Goal: Task Accomplishment & Management: Manage account settings

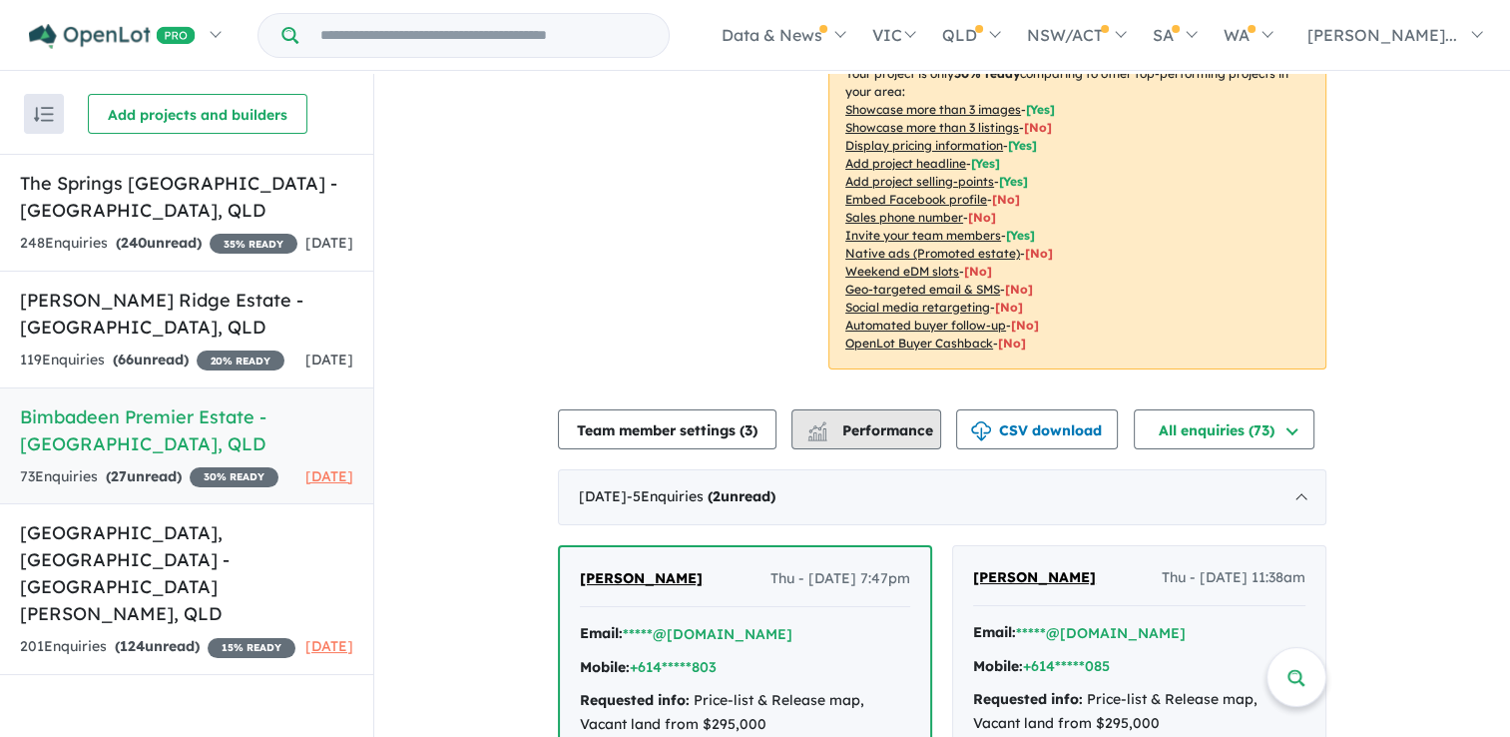
scroll to position [699, 0]
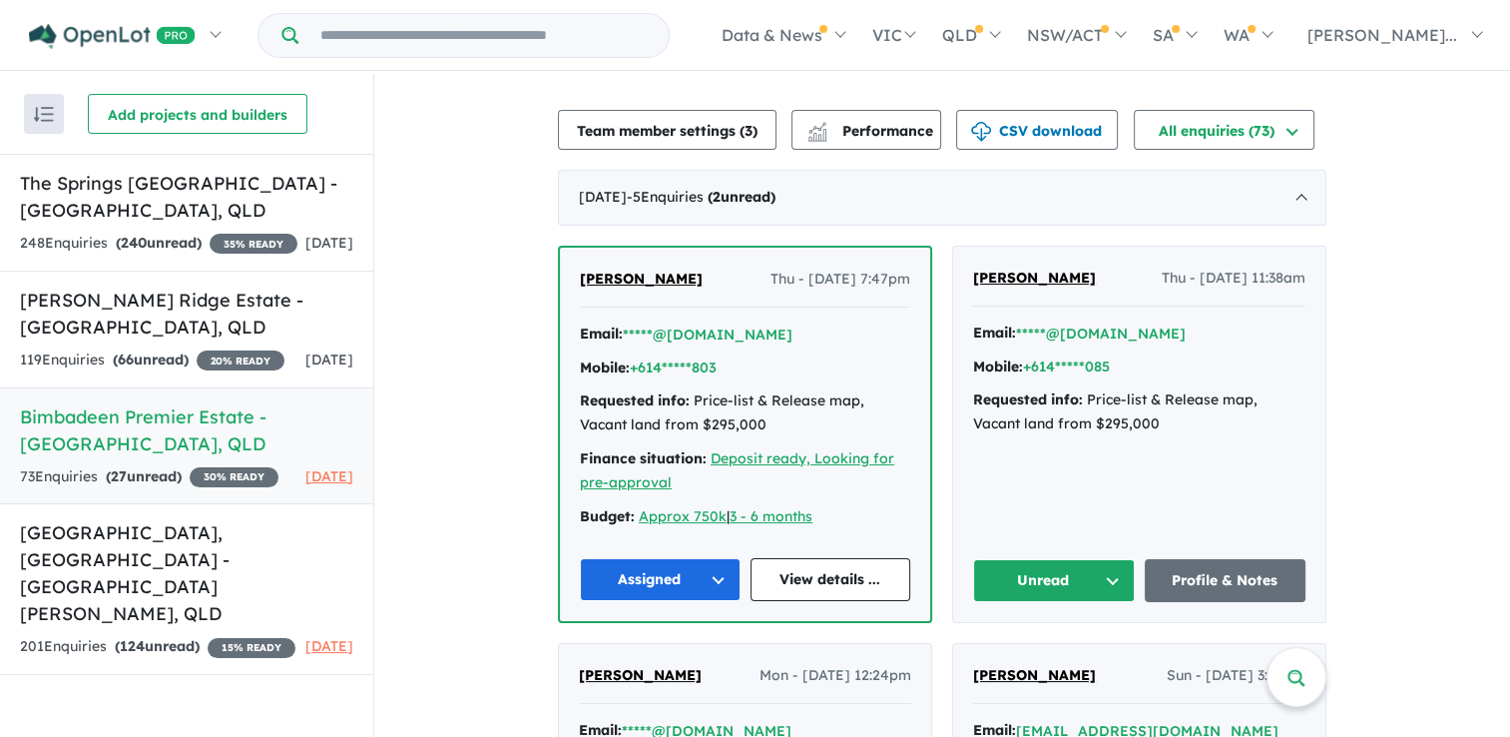
click at [1094, 559] on button "Unread" at bounding box center [1054, 580] width 162 height 43
click at [1046, 651] on button "Assigned" at bounding box center [1061, 674] width 174 height 46
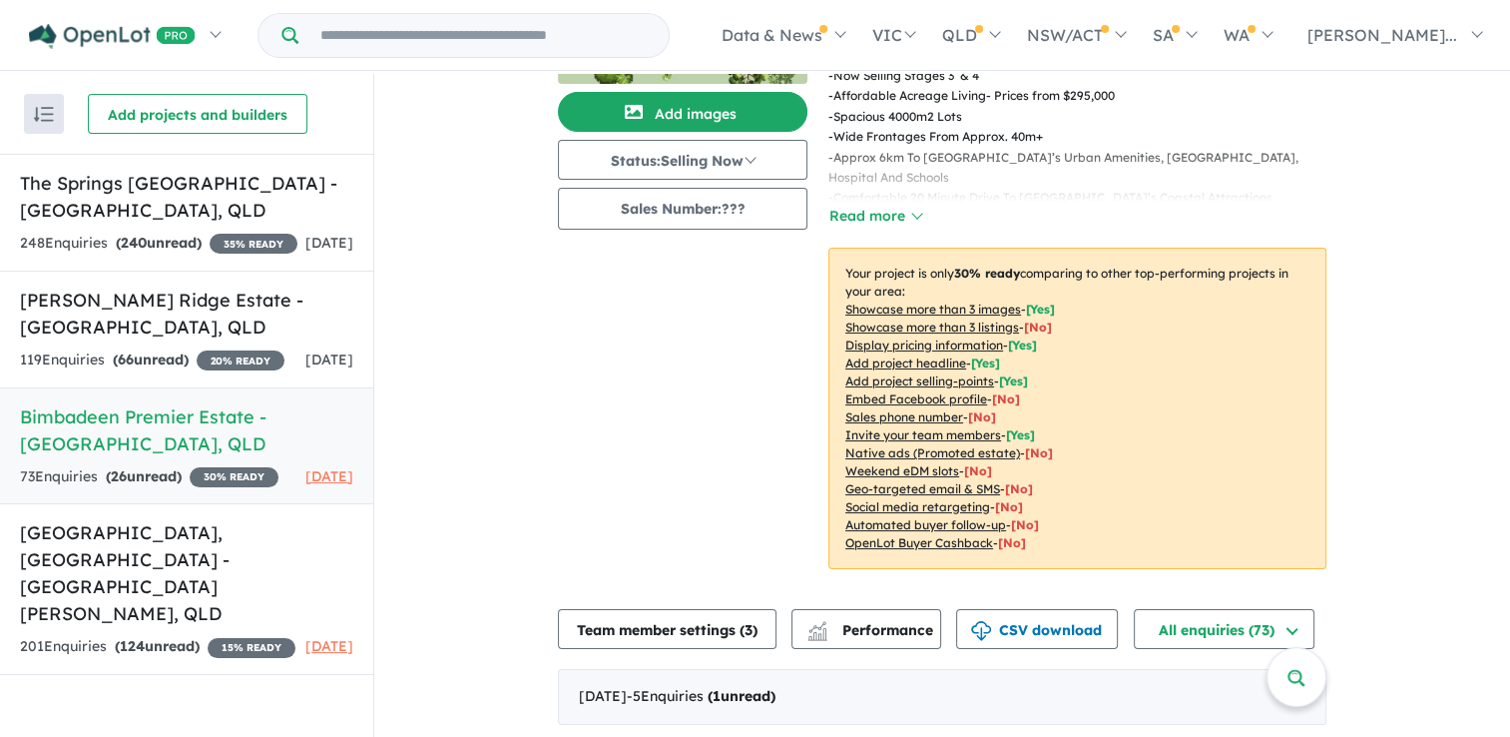
scroll to position [0, 0]
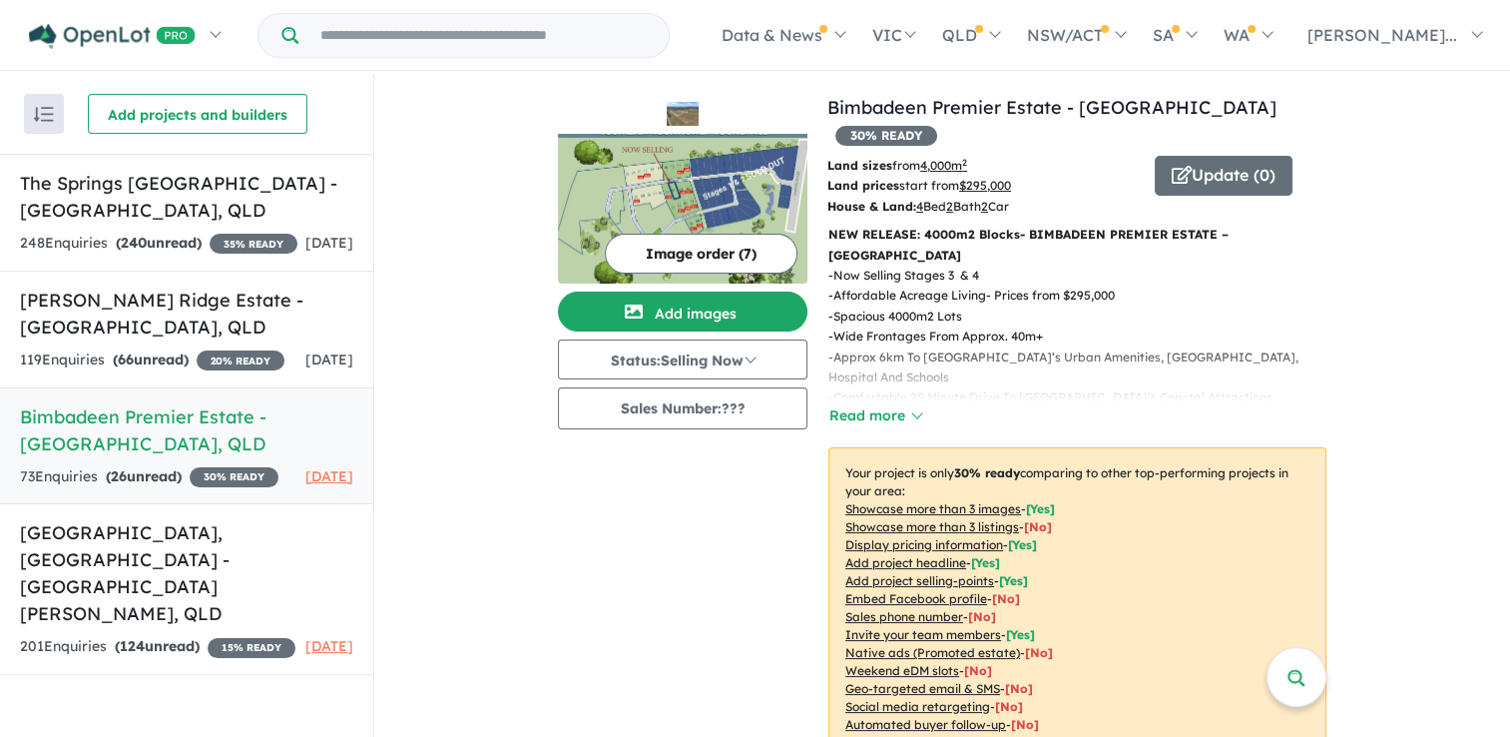
click at [749, 169] on img at bounding box center [683, 209] width 250 height 150
click at [105, 218] on h5 "The Springs [GEOGRAPHIC_DATA] - [GEOGRAPHIC_DATA] , [GEOGRAPHIC_DATA]" at bounding box center [186, 197] width 333 height 54
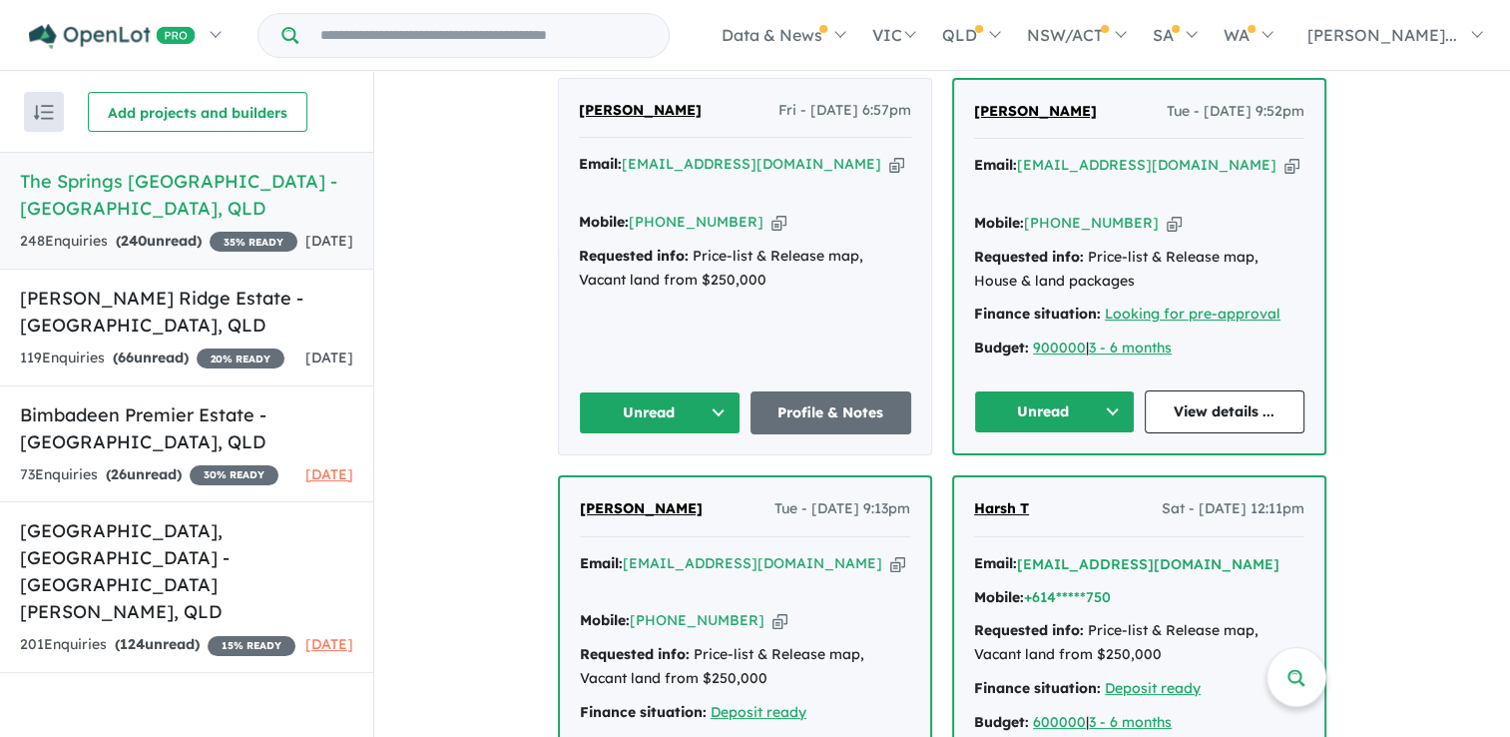
scroll to position [620, 0]
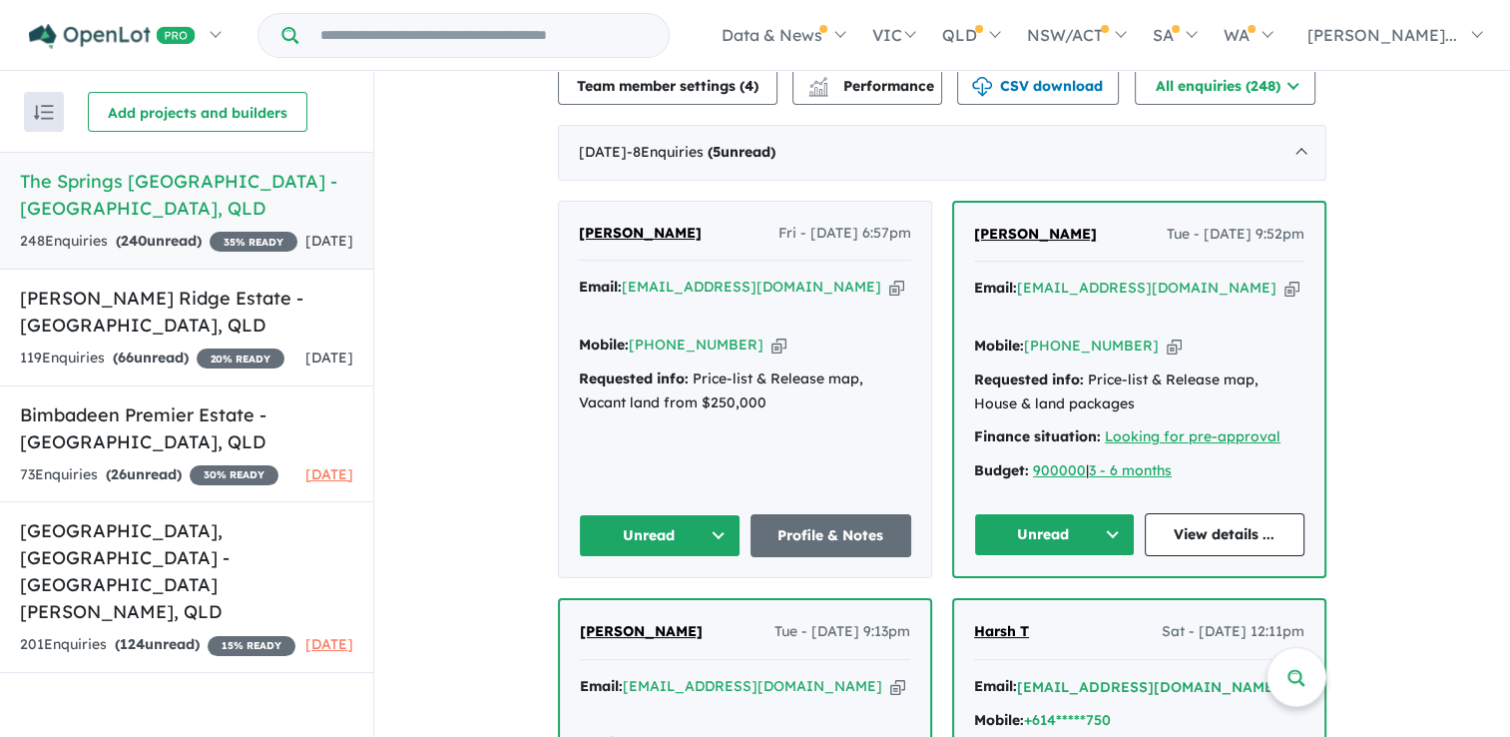
click at [889, 276] on icon "button" at bounding box center [896, 286] width 15 height 21
drag, startPoint x: 747, startPoint y: 286, endPoint x: 743, endPoint y: 378, distance: 91.9
click at [771, 334] on icon "button" at bounding box center [778, 344] width 15 height 21
drag, startPoint x: 668, startPoint y: 205, endPoint x: 567, endPoint y: 202, distance: 100.8
click at [567, 202] on div "[PERSON_NAME] Fri - [DATE] 6:57pm Email: [EMAIL_ADDRESS][DOMAIN_NAME] Copied! M…" at bounding box center [745, 389] width 372 height 375
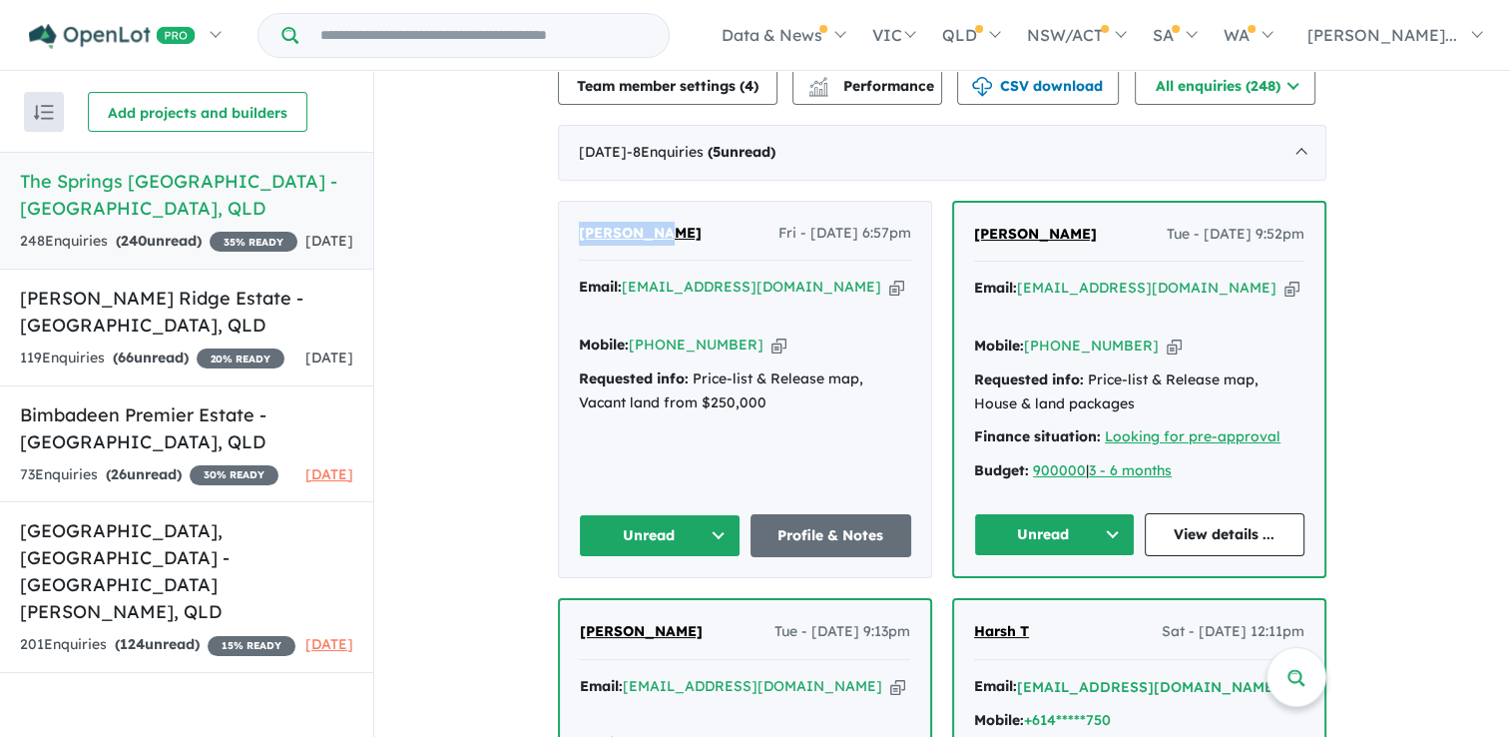
copy span "[PERSON_NAME]"
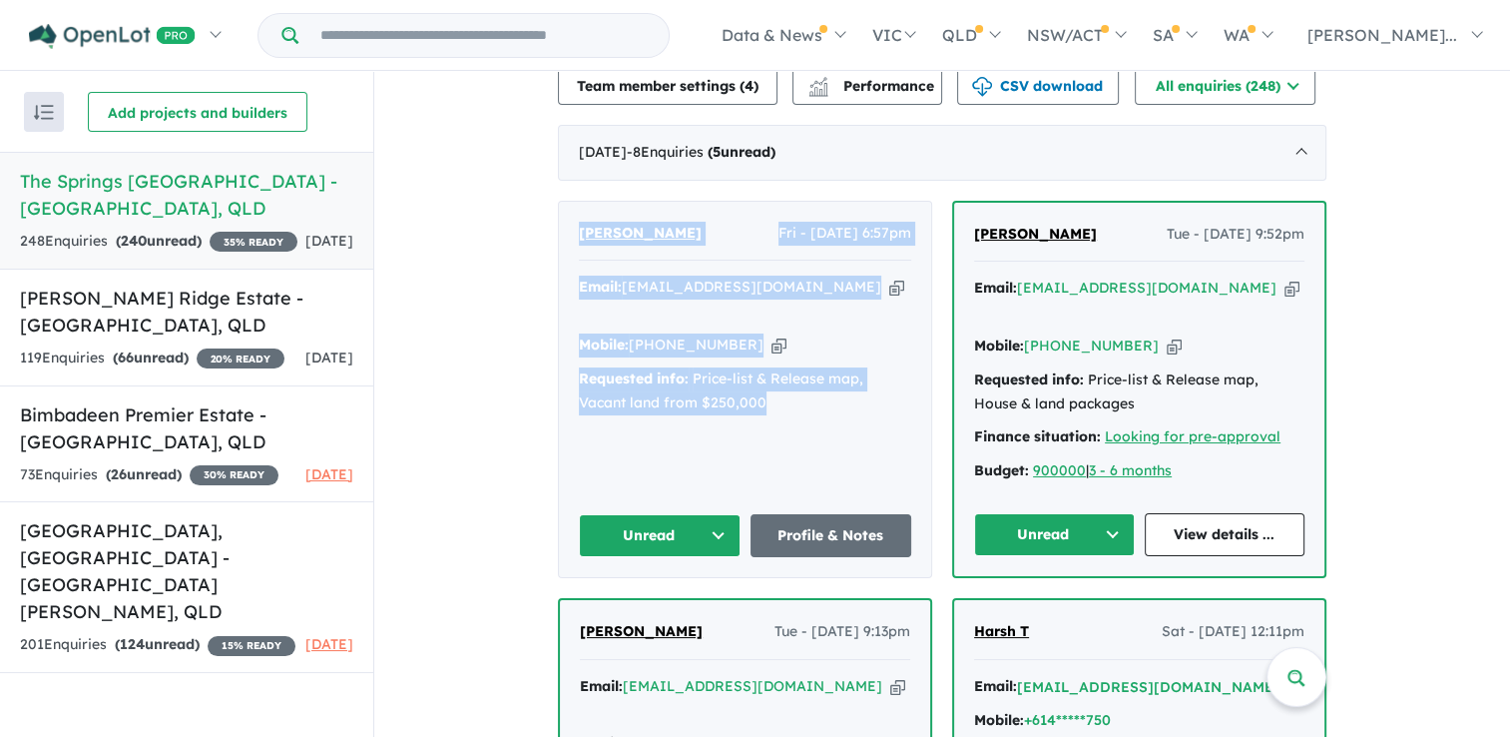
drag, startPoint x: 788, startPoint y: 361, endPoint x: 557, endPoint y: 198, distance: 283.6
click at [559, 202] on div "[PERSON_NAME] Fri - [DATE] 6:57pm Email: [EMAIL_ADDRESS][DOMAIN_NAME] Copied! M…" at bounding box center [745, 389] width 372 height 375
copy div "[PERSON_NAME] Fri - [DATE] 6:57pm Email: [EMAIL_ADDRESS][DOMAIN_NAME] Copied! M…"
click at [664, 514] on button "Unread" at bounding box center [660, 535] width 162 height 43
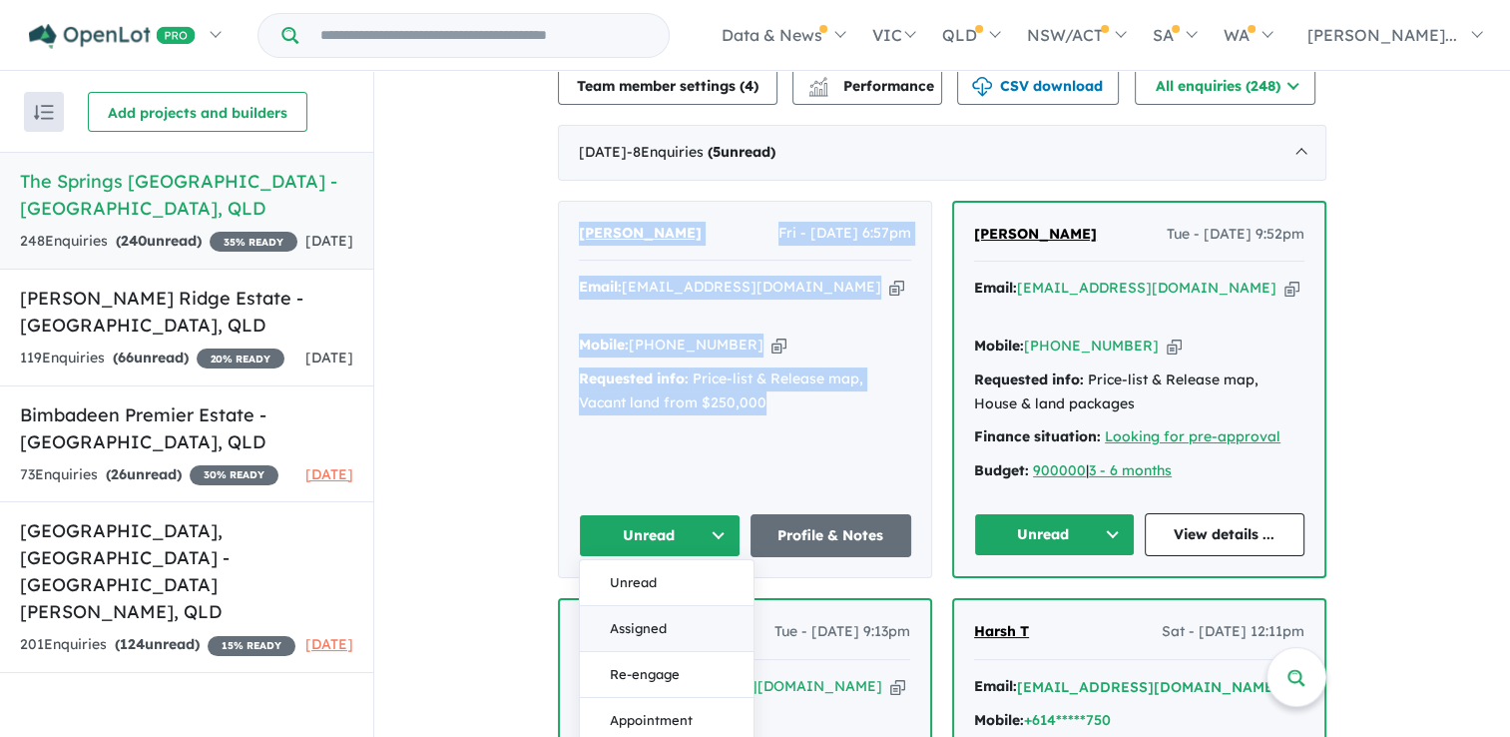
click at [644, 606] on button "Assigned" at bounding box center [667, 629] width 174 height 46
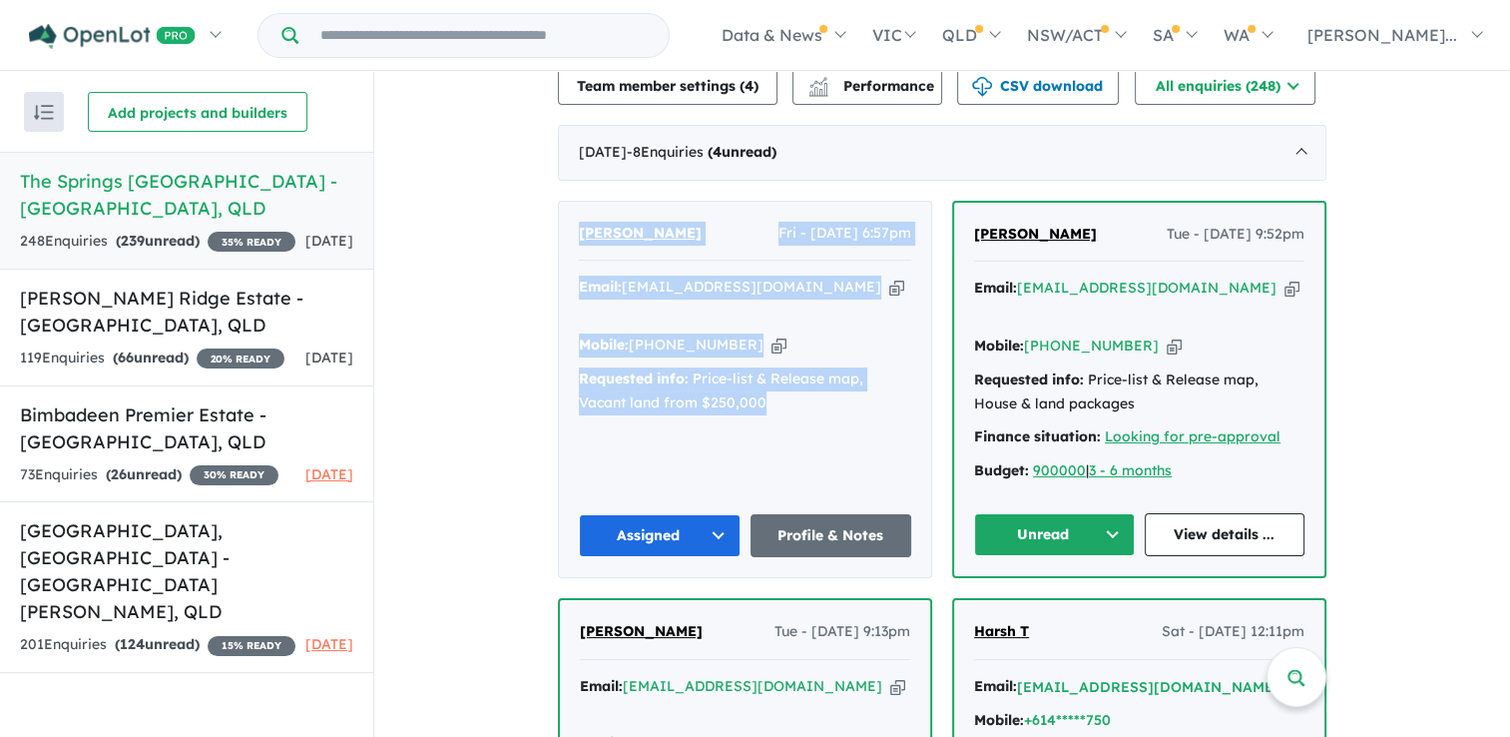
click at [837, 381] on div "[PERSON_NAME] Fri - [DATE] 6:57pm Email: [EMAIL_ADDRESS][DOMAIN_NAME] Copied! M…" at bounding box center [745, 389] width 372 height 375
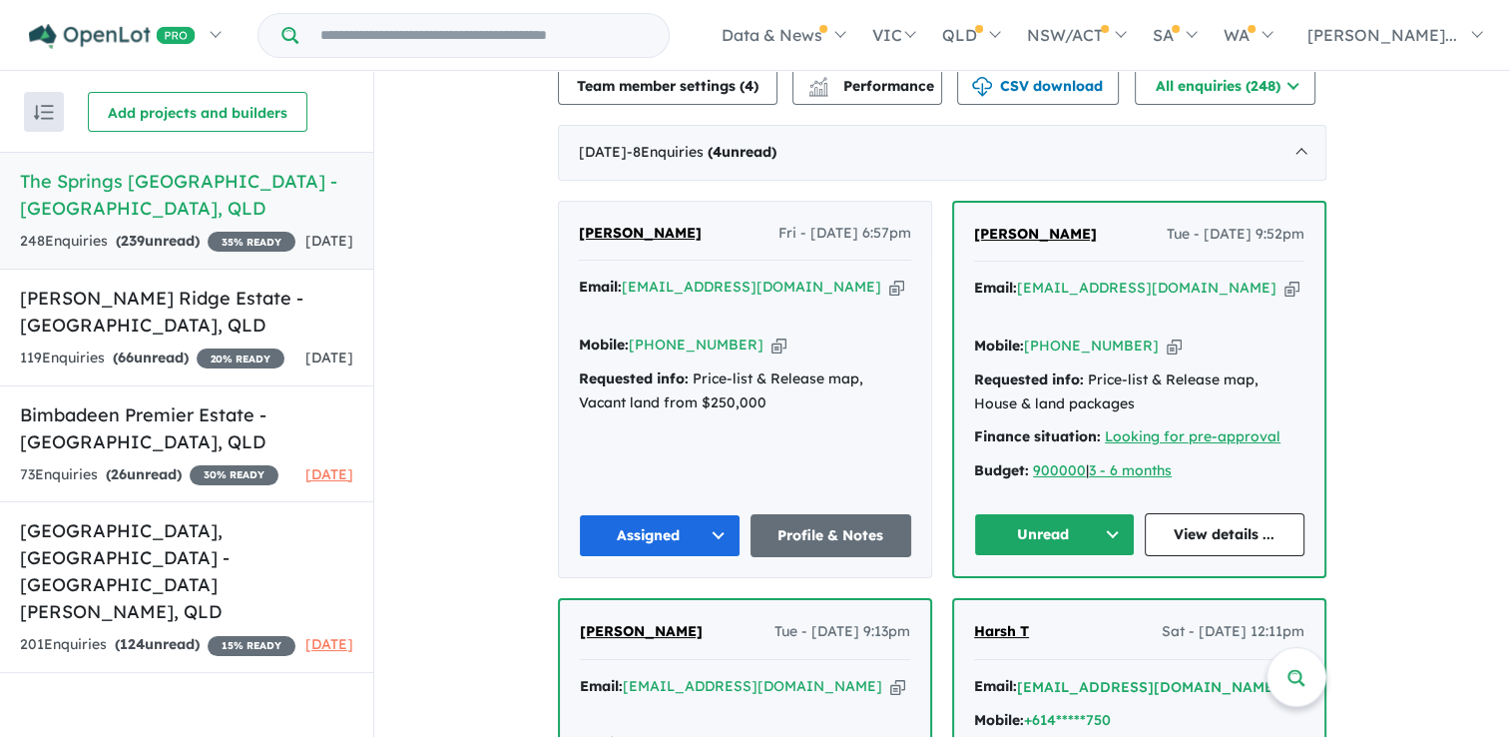
drag, startPoint x: 1178, startPoint y: 255, endPoint x: 1146, endPoint y: 307, distance: 61.8
click at [1284, 277] on icon "button" at bounding box center [1291, 287] width 15 height 21
click at [1167, 335] on icon "button" at bounding box center [1174, 345] width 15 height 21
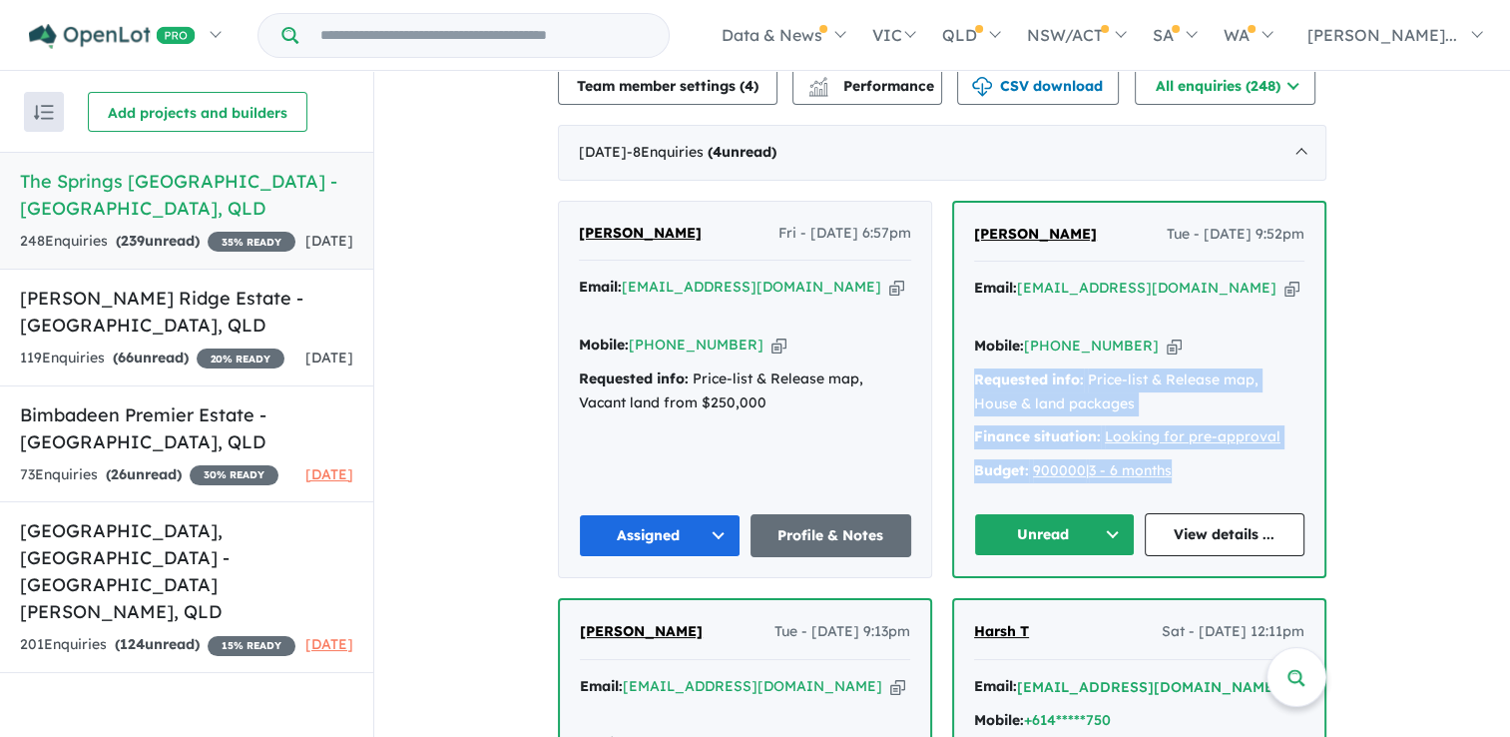
drag, startPoint x: 1181, startPoint y: 412, endPoint x: 959, endPoint y: 320, distance: 239.8
click at [959, 320] on div "[PERSON_NAME] Tue - [DATE] 9:52pm Email: [EMAIL_ADDRESS][DOMAIN_NAME] Copied! M…" at bounding box center [1139, 389] width 370 height 373
copy div "Requested info: Price-list & Release map, House & land packages Finance situati…"
click at [1106, 513] on button "Unread" at bounding box center [1054, 534] width 161 height 43
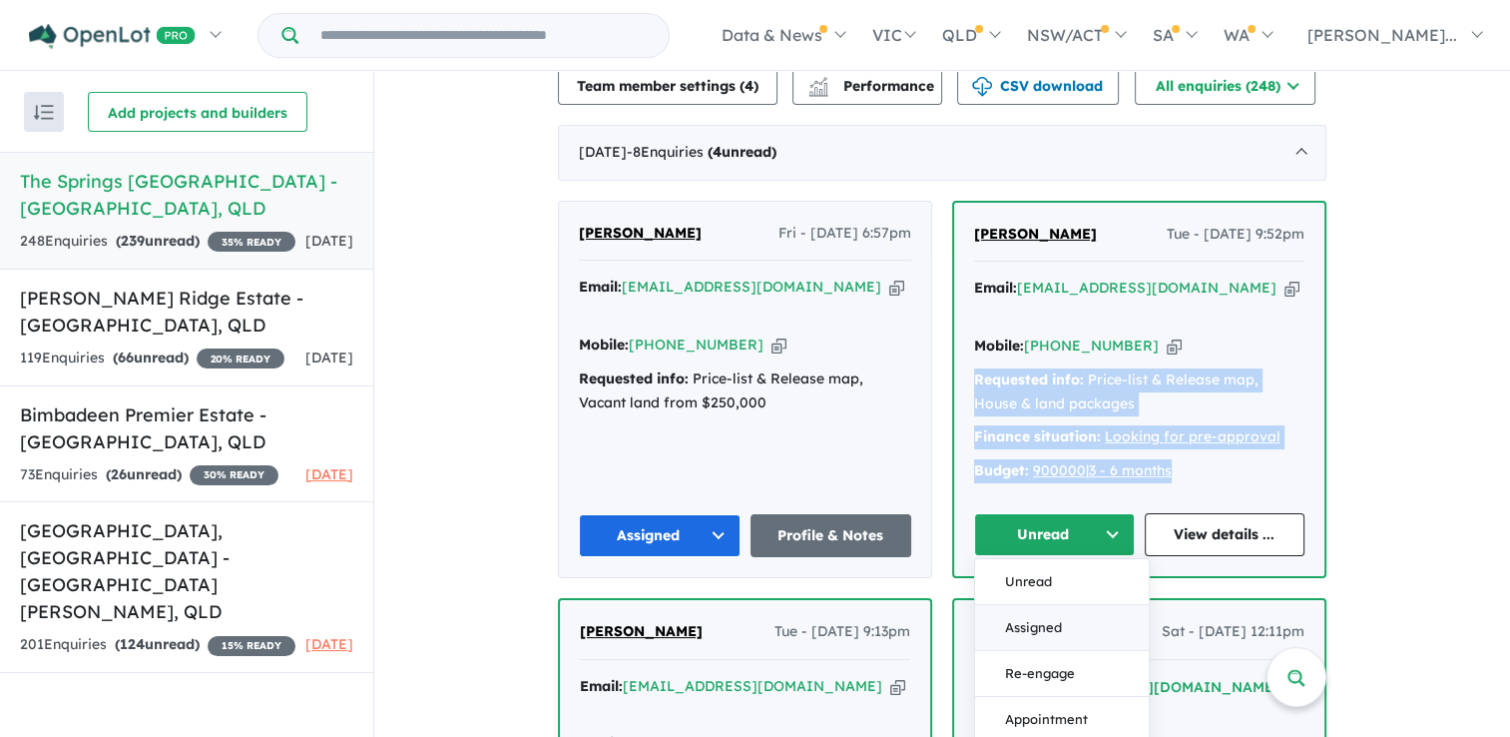
click at [1042, 605] on button "Assigned" at bounding box center [1062, 628] width 174 height 46
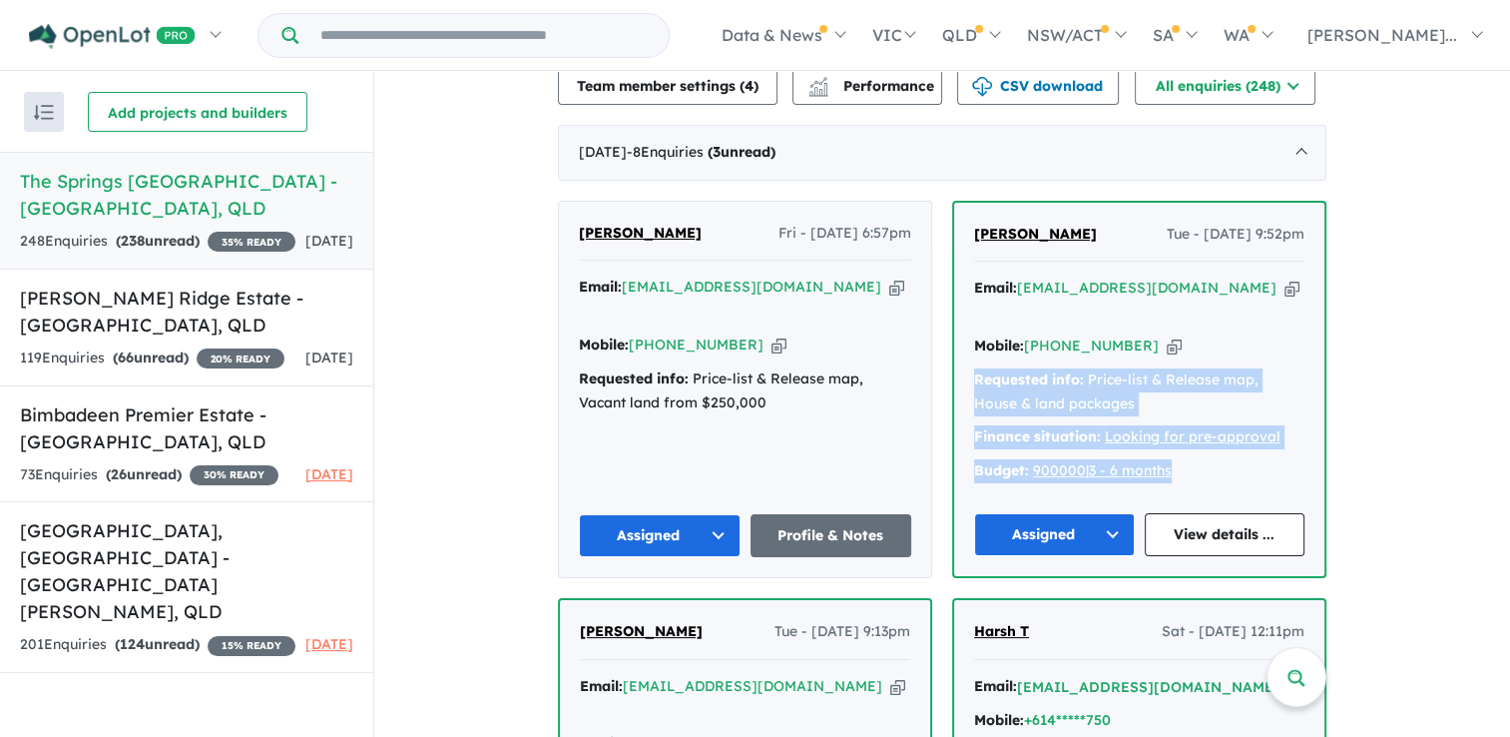
scroll to position [819, 0]
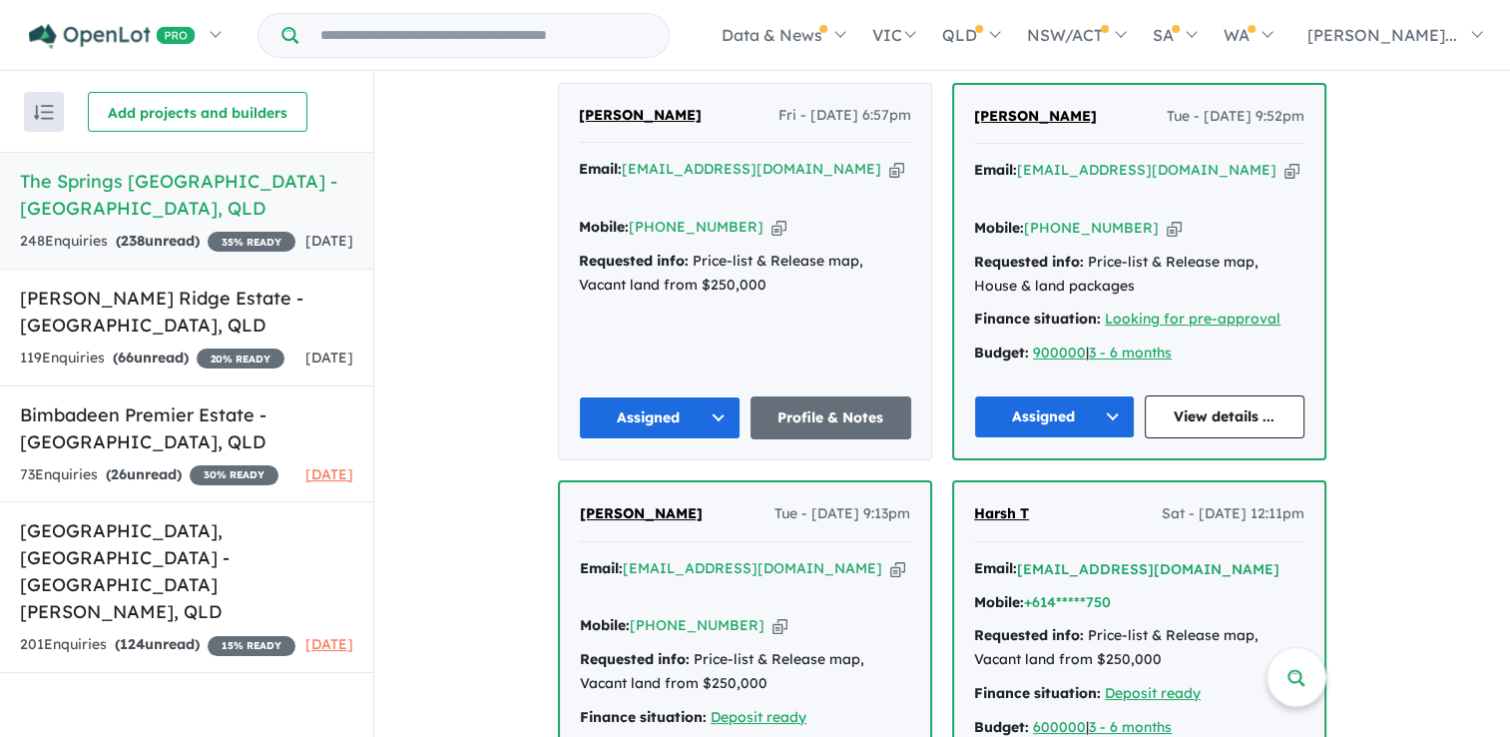
scroll to position [620, 0]
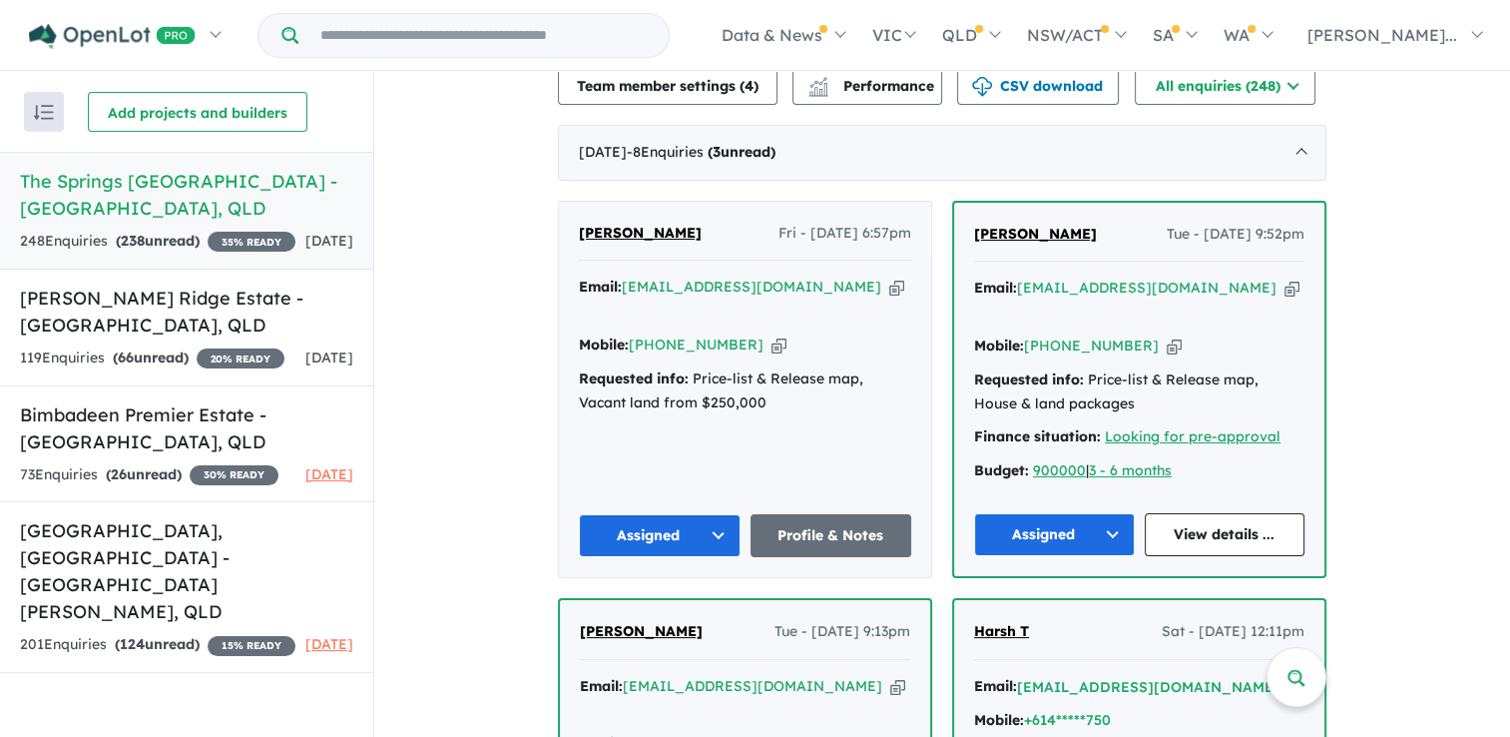
click at [1167, 335] on icon "button" at bounding box center [1174, 345] width 15 height 21
click at [1284, 277] on icon "button" at bounding box center [1291, 287] width 15 height 21
click at [889, 276] on icon "button" at bounding box center [896, 286] width 15 height 21
click at [1284, 277] on icon "button" at bounding box center [1291, 287] width 15 height 21
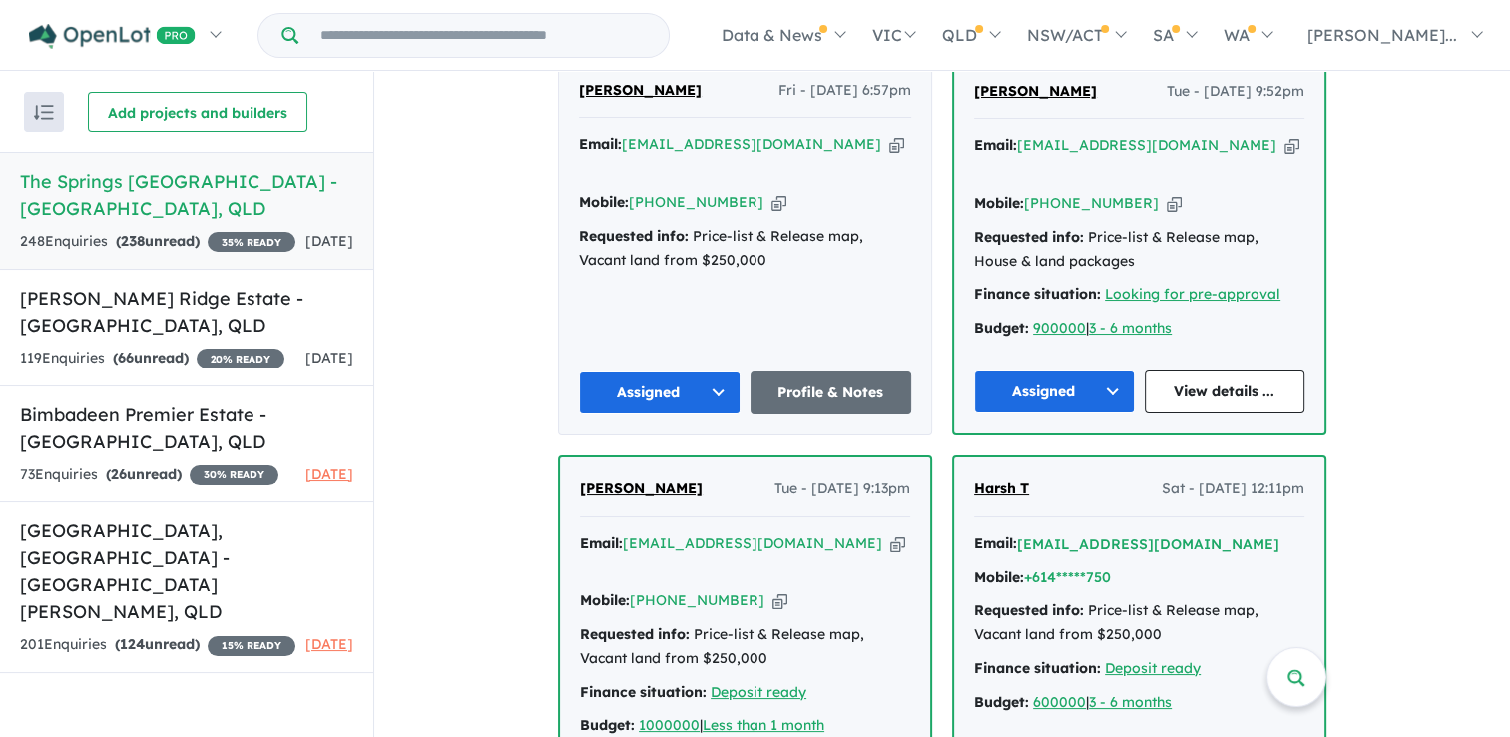
scroll to position [919, 0]
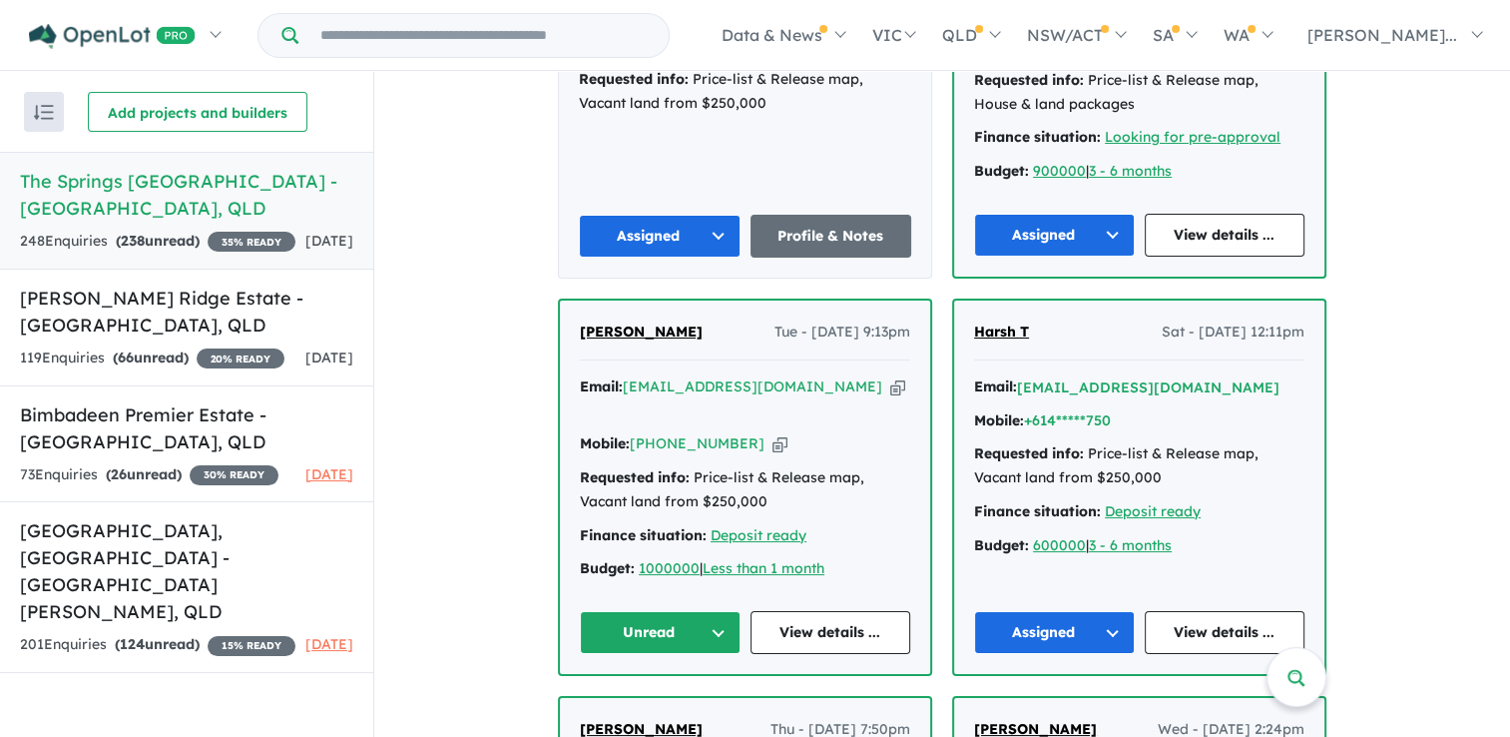
click at [890, 376] on icon "button" at bounding box center [897, 386] width 15 height 21
click at [725, 611] on button "Unread" at bounding box center [660, 632] width 161 height 43
click at [664, 703] on button "Assigned" at bounding box center [668, 726] width 174 height 46
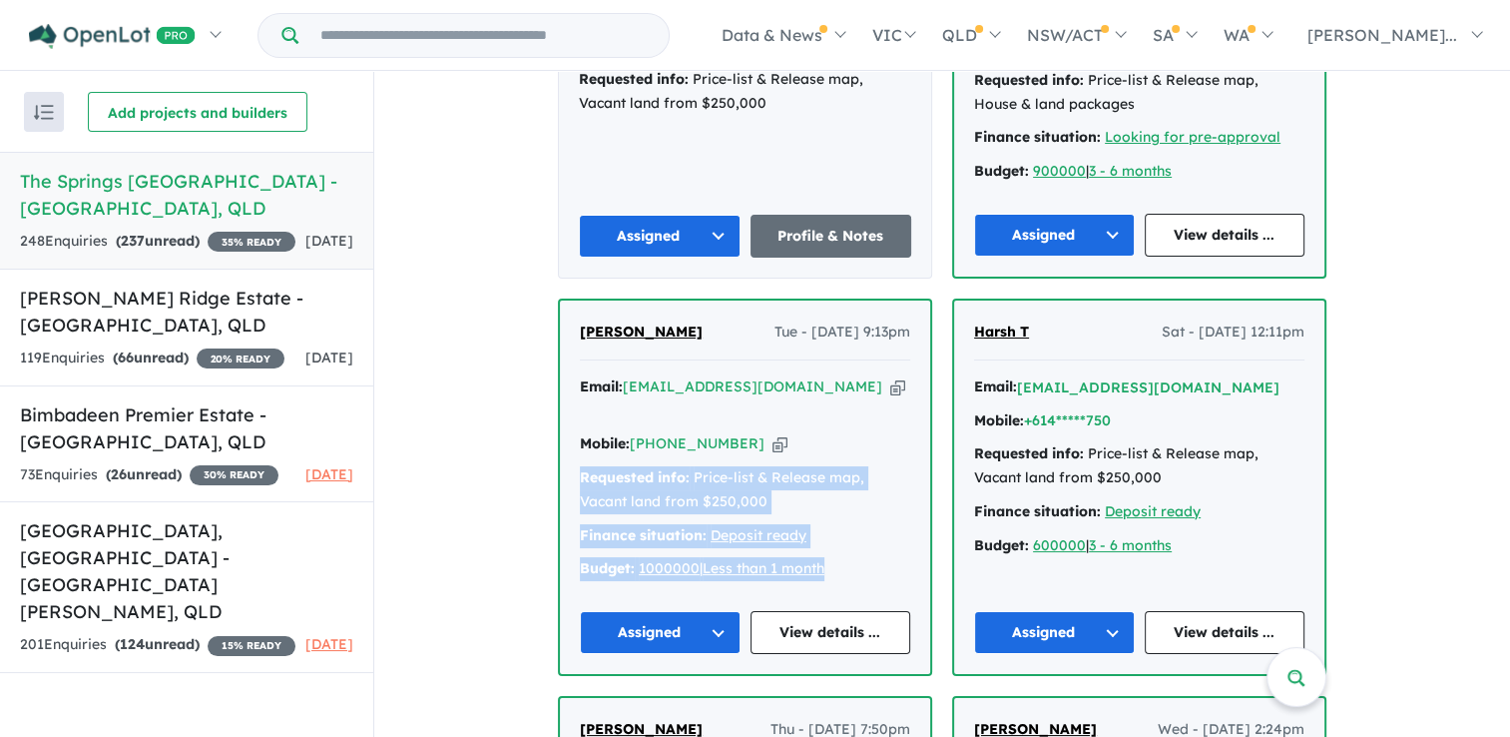
drag, startPoint x: 838, startPoint y: 477, endPoint x: 577, endPoint y: 385, distance: 277.1
click at [580, 385] on div "Email: [EMAIL_ADDRESS][DOMAIN_NAME] Copied! Mobile: [PHONE_NUMBER] Copied! Requ…" at bounding box center [745, 483] width 330 height 217
copy div "Requested info: Price-list & Release map, Vacant land from $250,000 Finance sit…"
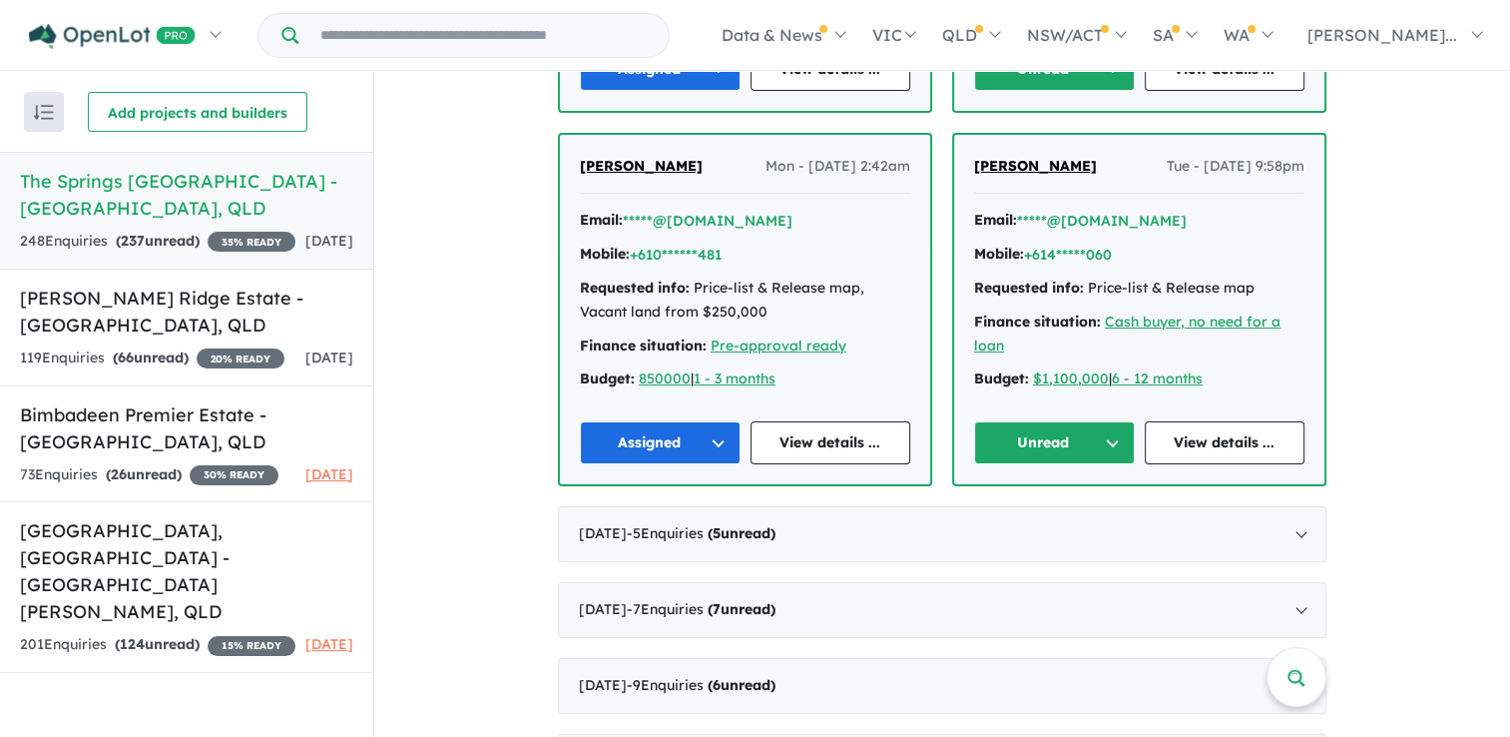
scroll to position [2117, 0]
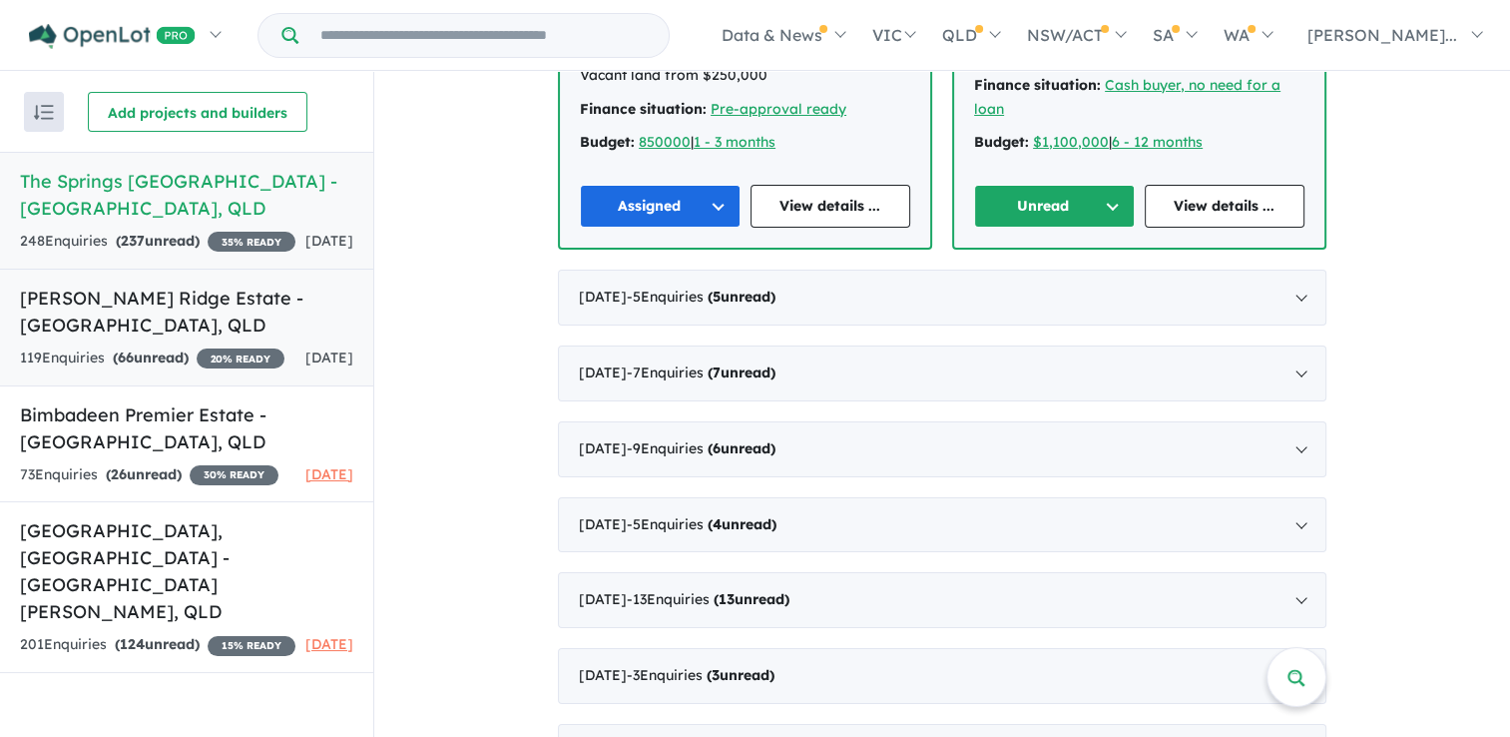
click at [97, 338] on h5 "[PERSON_NAME] Ridge Estate - [GEOGRAPHIC_DATA] , [GEOGRAPHIC_DATA]" at bounding box center [186, 311] width 333 height 54
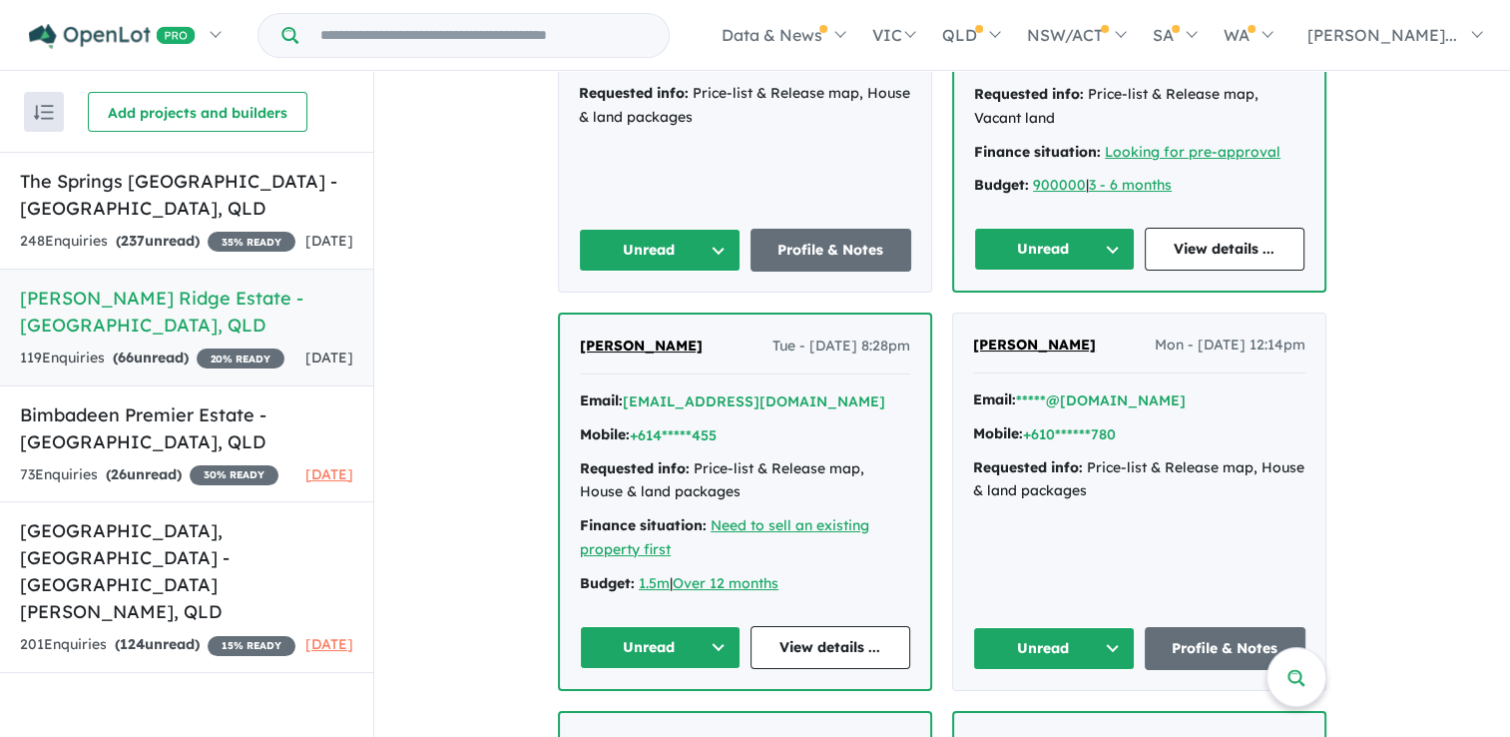
scroll to position [816, 0]
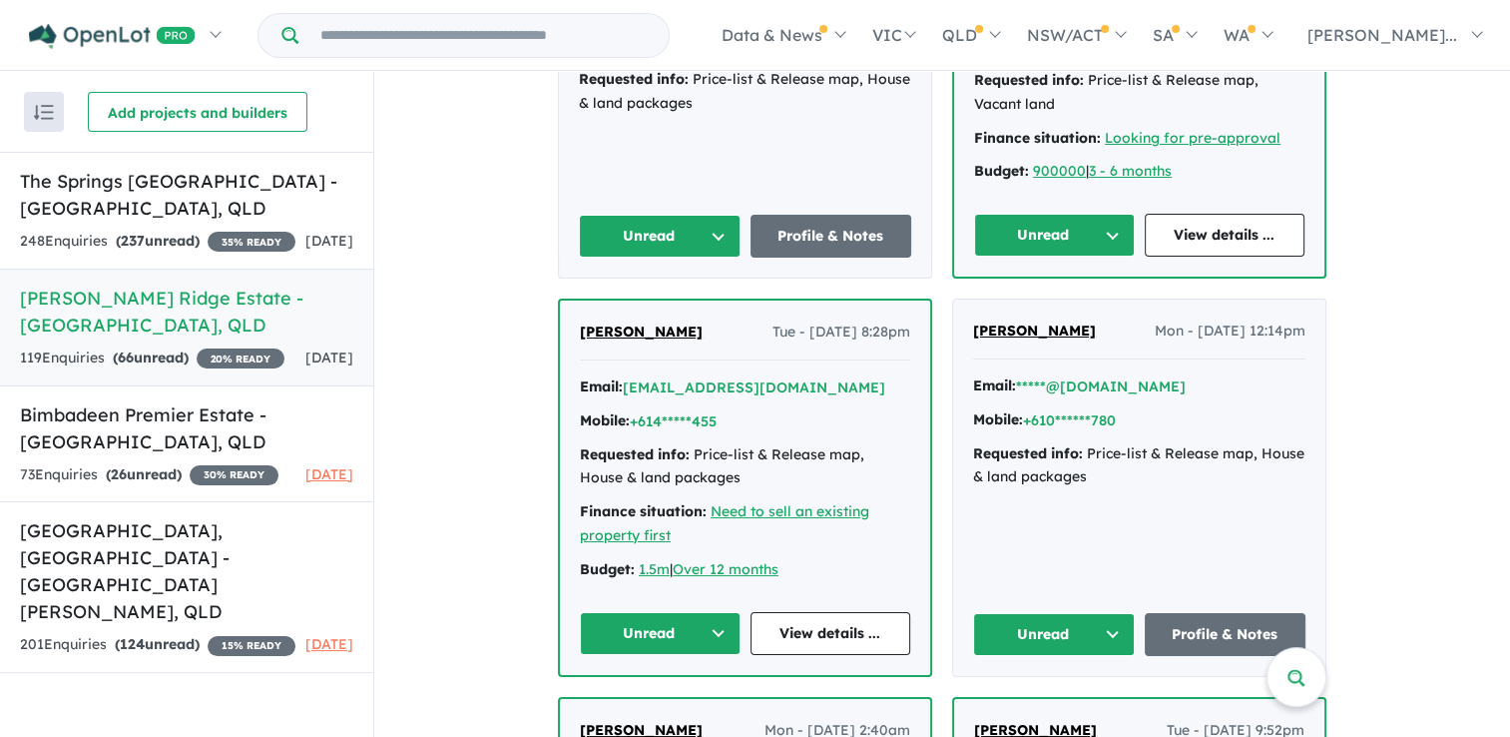
click at [1054, 214] on button "Unread" at bounding box center [1054, 235] width 161 height 43
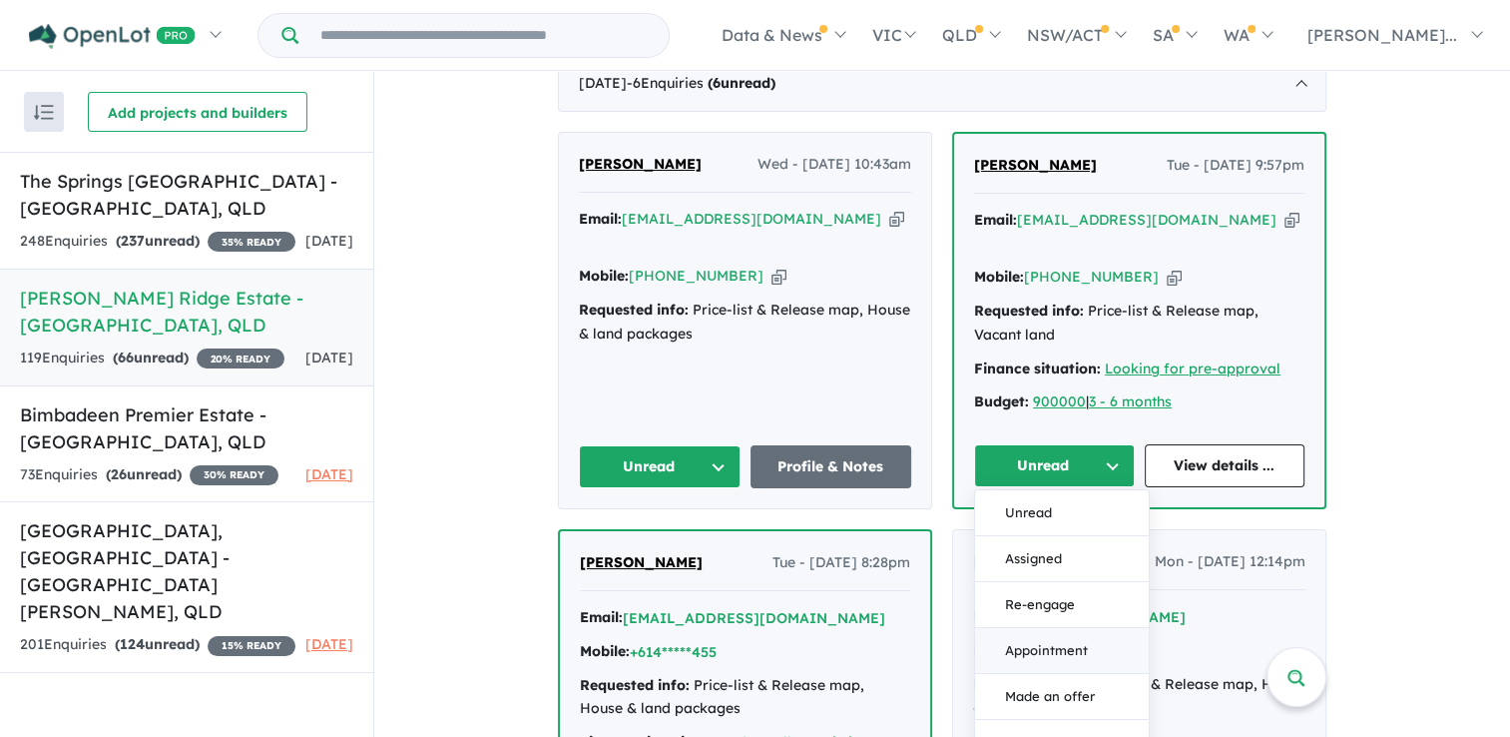
scroll to position [617, 0]
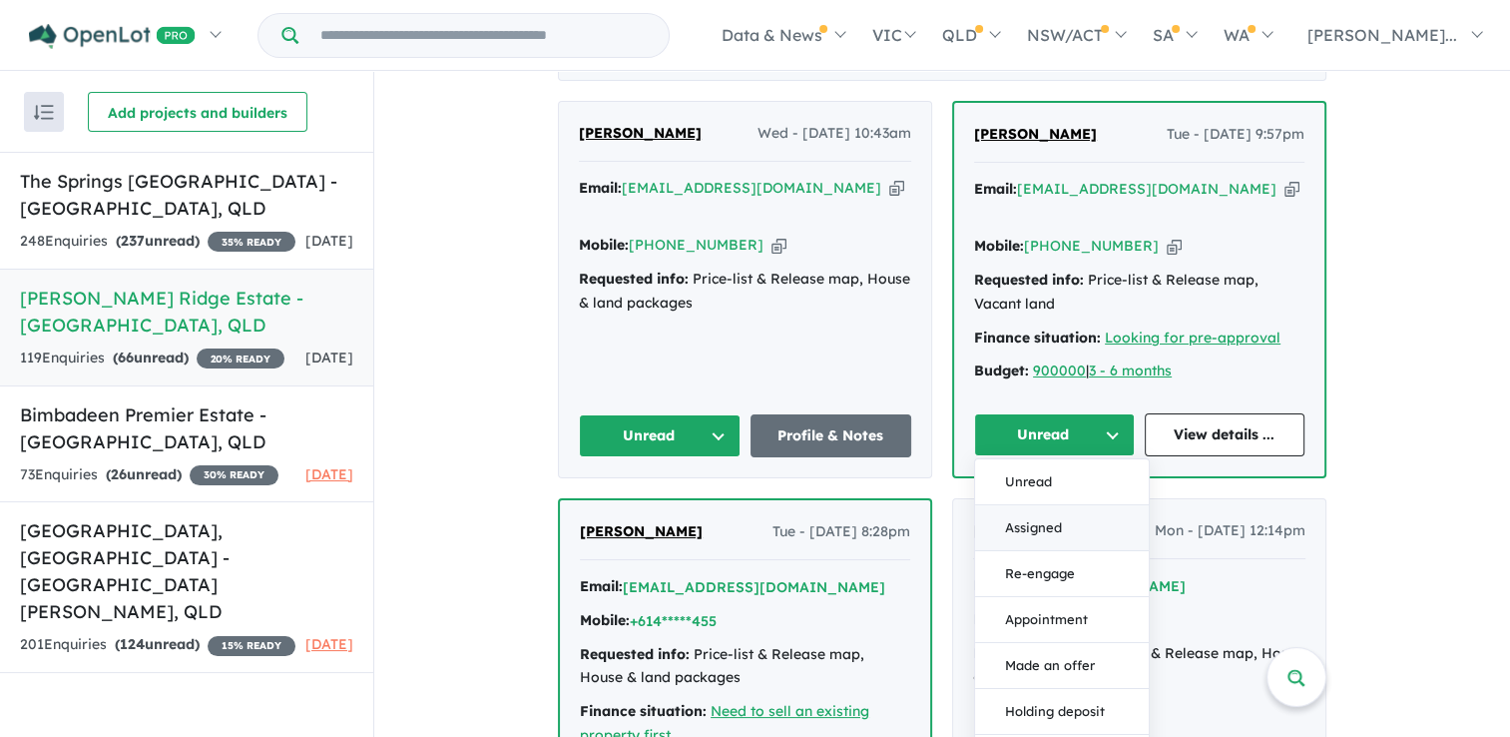
click at [1026, 505] on button "Assigned" at bounding box center [1062, 528] width 174 height 46
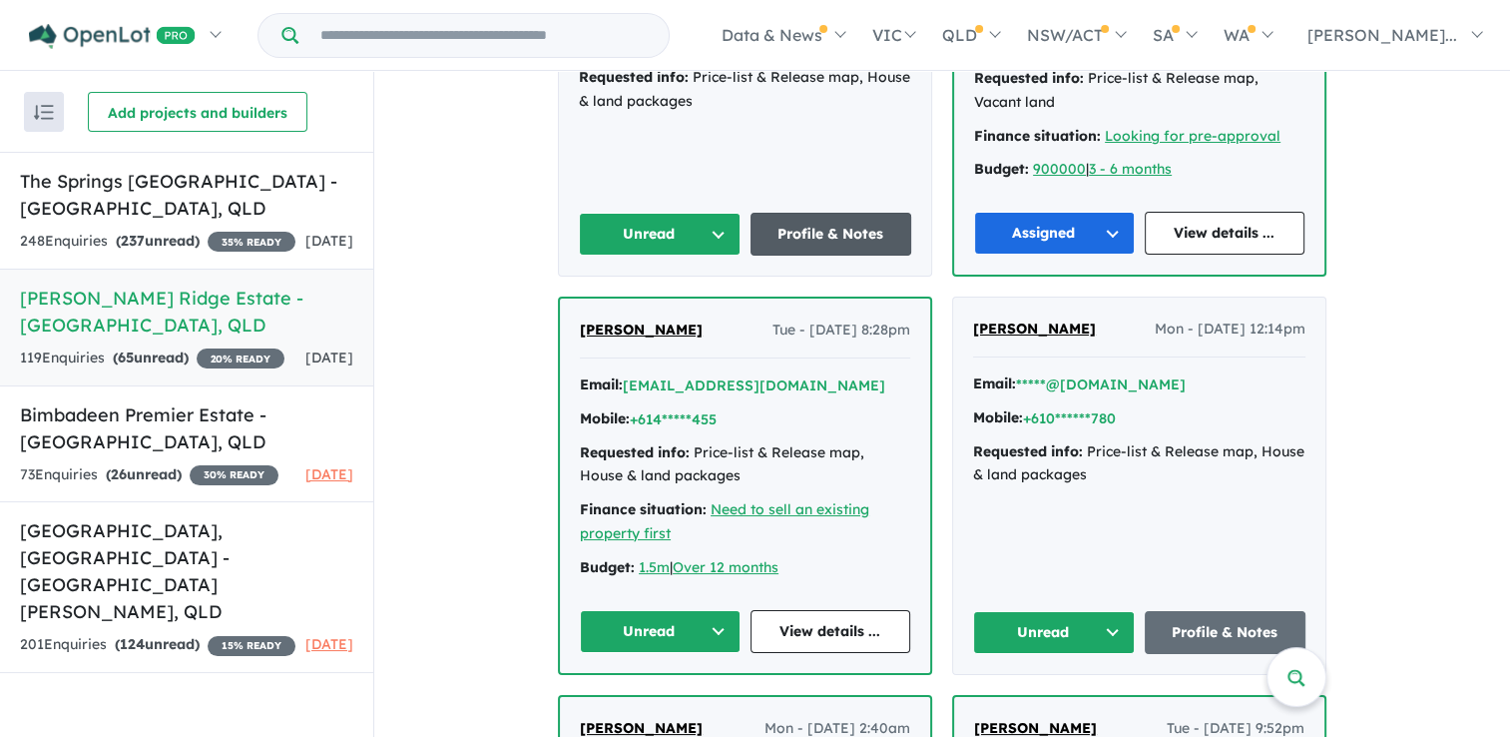
scroll to position [816, 0]
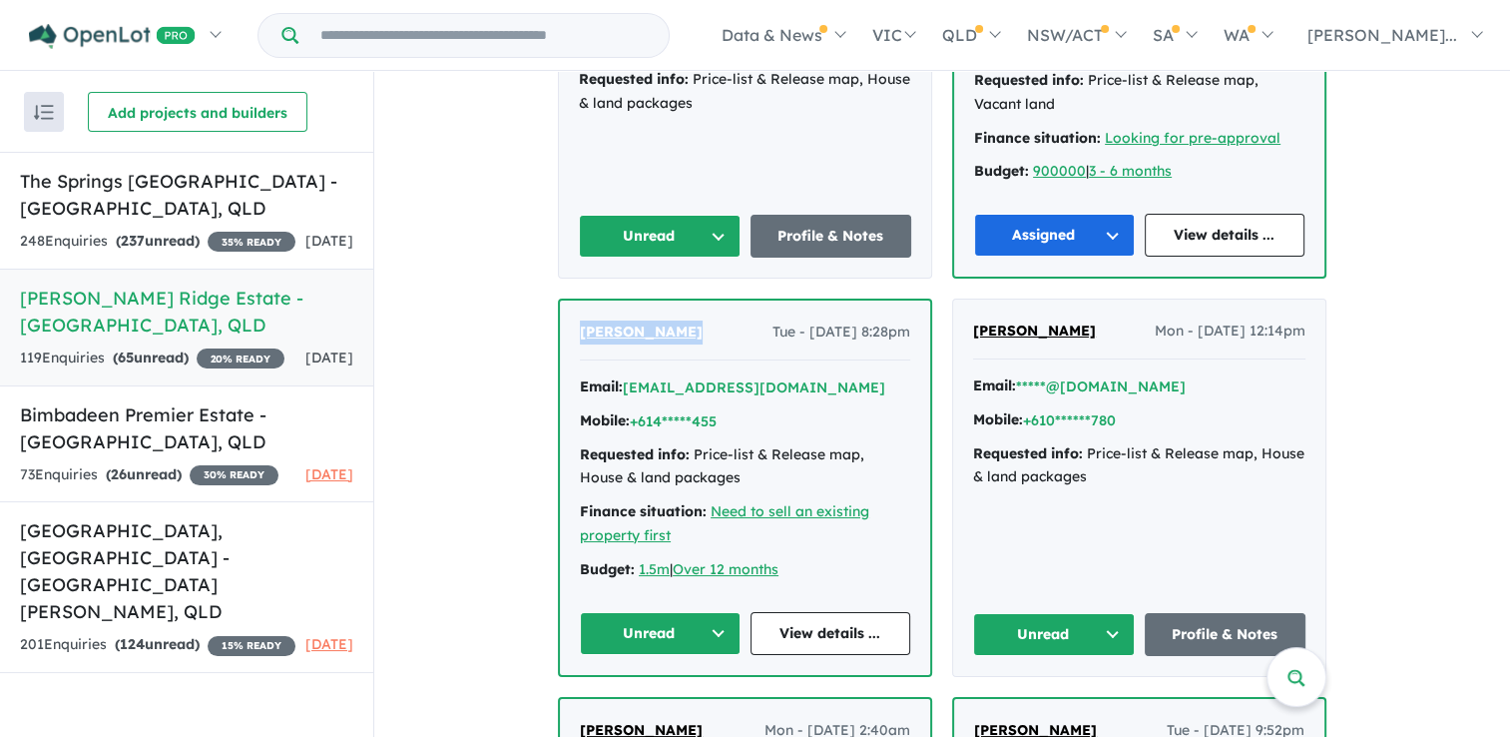
drag, startPoint x: 695, startPoint y: 275, endPoint x: 556, endPoint y: 268, distance: 138.9
click at [560, 300] on div "[PERSON_NAME] Tue - [DATE] 8:28pm Email: [EMAIL_ADDRESS][DOMAIN_NAME] Mobile: +…" at bounding box center [745, 486] width 370 height 373
copy span "[PERSON_NAME]"
click at [702, 612] on button "Unread" at bounding box center [660, 633] width 161 height 43
click at [689, 703] on button "Assigned" at bounding box center [668, 726] width 174 height 46
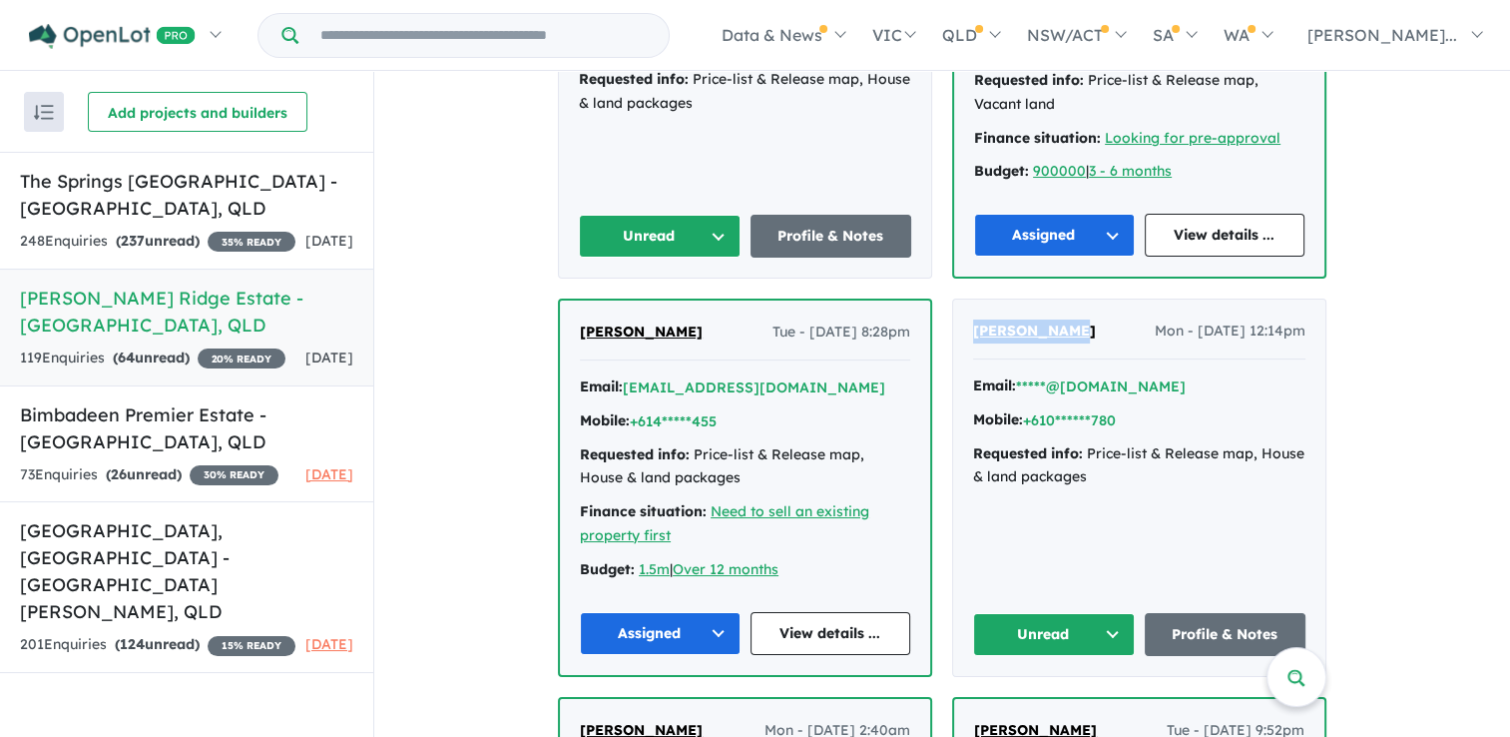
drag, startPoint x: 1070, startPoint y: 271, endPoint x: 971, endPoint y: 283, distance: 99.5
click at [973, 319] on div "[PERSON_NAME] Mon - [DATE] 12:14pm" at bounding box center [1139, 339] width 332 height 40
copy span "[PERSON_NAME]"
